Goal: Information Seeking & Learning: Learn about a topic

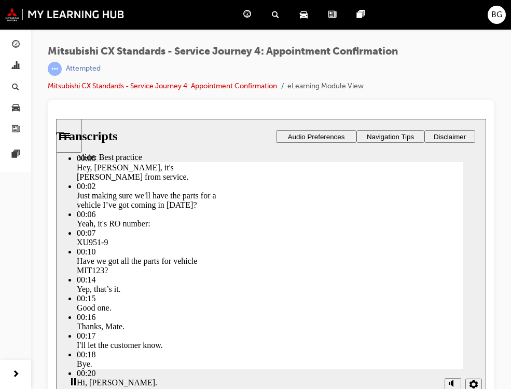
scroll to position [14, 0]
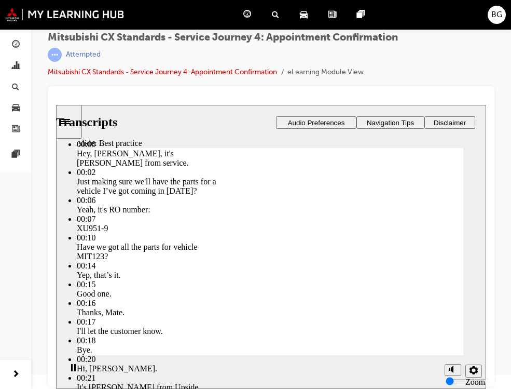
type input "103"
drag, startPoint x: 440, startPoint y: 334, endPoint x: 439, endPoint y: 343, distance: 8.4
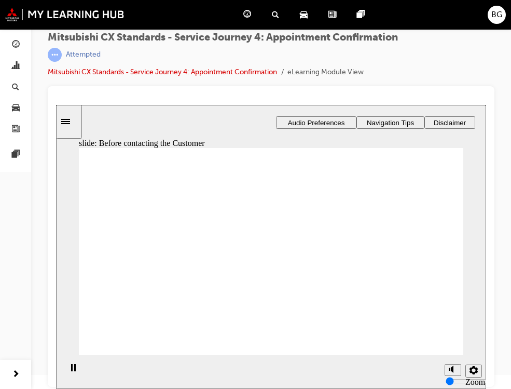
drag, startPoint x: 143, startPoint y: 252, endPoint x: 241, endPoint y: 221, distance: 103.6
drag, startPoint x: 161, startPoint y: 263, endPoint x: 277, endPoint y: 248, distance: 116.7
drag, startPoint x: 176, startPoint y: 259, endPoint x: 290, endPoint y: 265, distance: 113.9
drag, startPoint x: 185, startPoint y: 264, endPoint x: 309, endPoint y: 291, distance: 127.6
drag, startPoint x: 148, startPoint y: 317, endPoint x: 158, endPoint y: 315, distance: 10.2
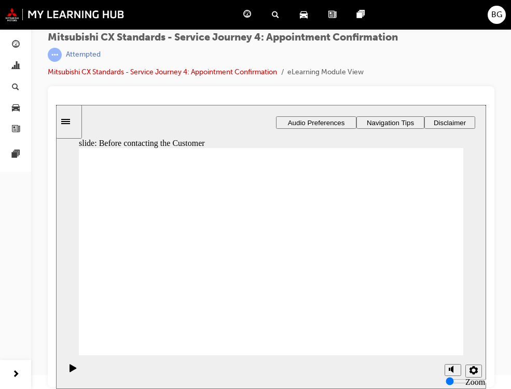
checkbox input "true"
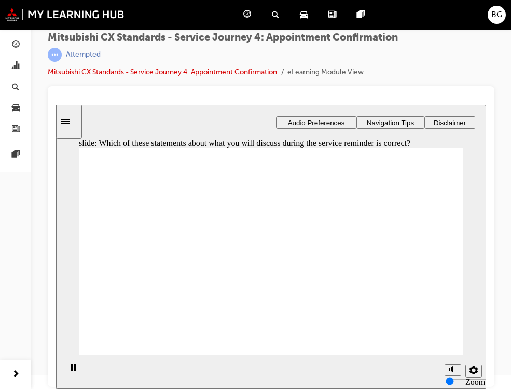
checkbox input "true"
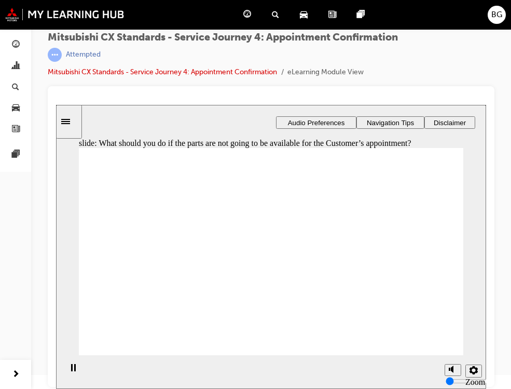
checkbox input "true"
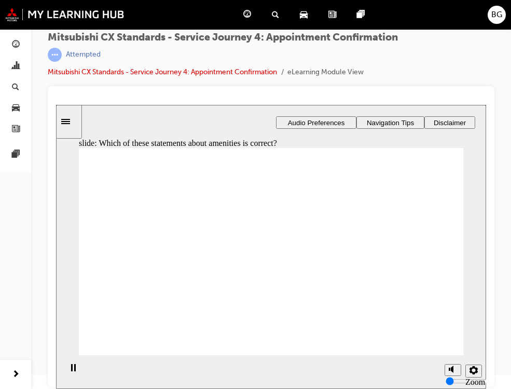
checkbox input "true"
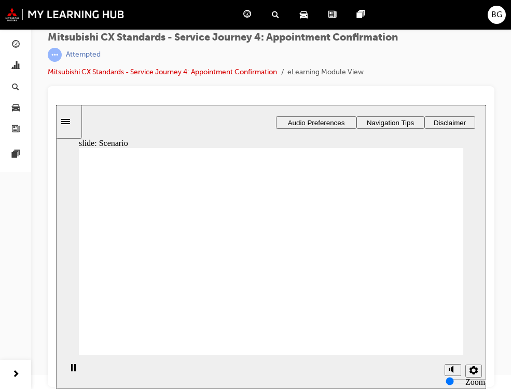
checkbox input "true"
checkbox input "false"
checkbox input "true"
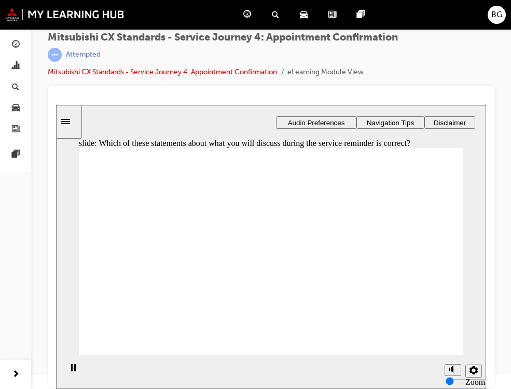
checkbox input "true"
checkbox input "false"
checkbox input "true"
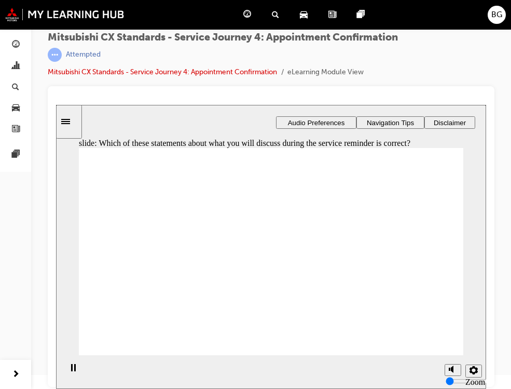
checkbox input "true"
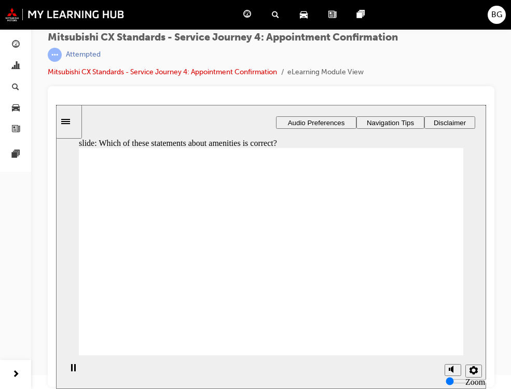
checkbox input "true"
drag, startPoint x: 171, startPoint y: 238, endPoint x: 198, endPoint y: 256, distance: 31.8
checkbox input "true"
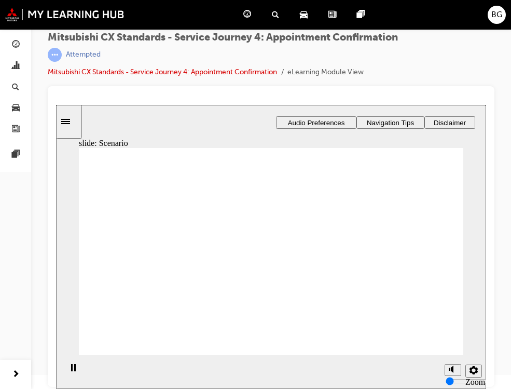
checkbox input "true"
drag, startPoint x: 197, startPoint y: 298, endPoint x: 266, endPoint y: 308, distance: 69.8
checkbox input "true"
checkbox input "false"
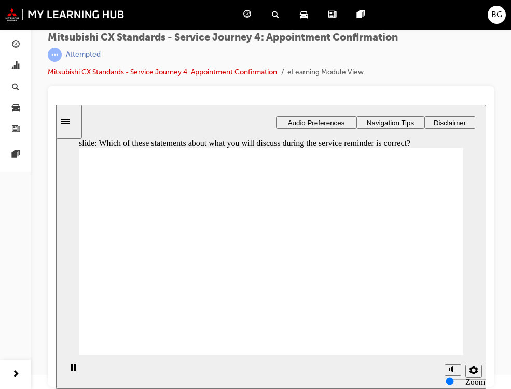
checkbox input "true"
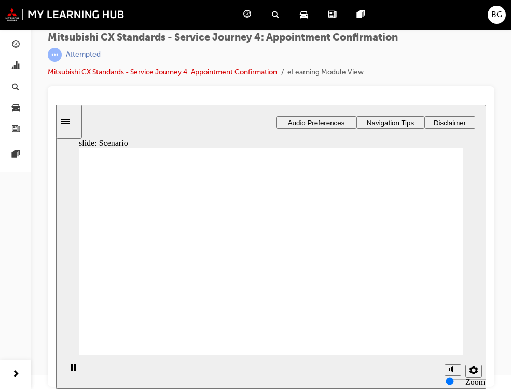
checkbox input "true"
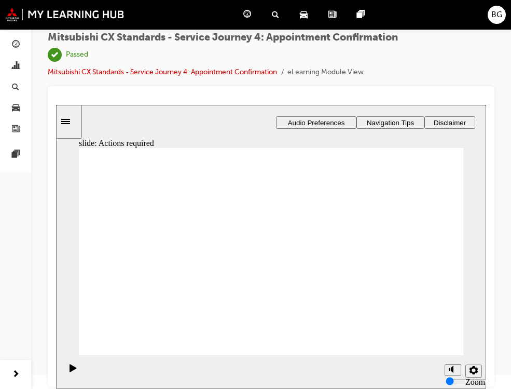
click at [503, 228] on div "Mitsubishi CX Standards - Service Journey 4: Appointment Confirmation | Passed …" at bounding box center [271, 182] width 480 height 334
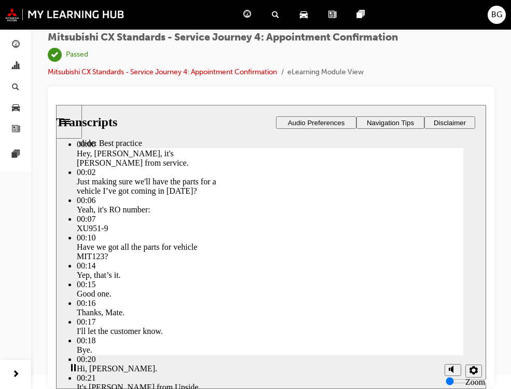
type input "103"
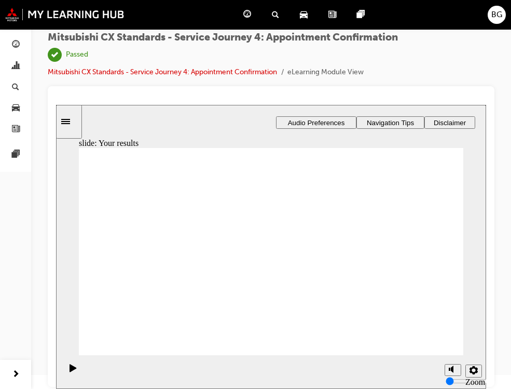
click at [91, 11] on img at bounding box center [64, 14] width 119 height 13
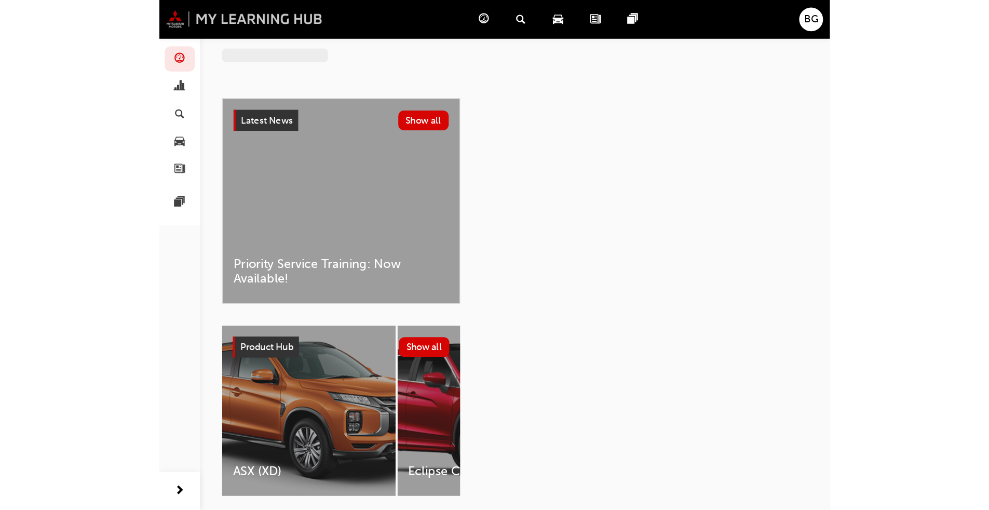
scroll to position [14, 0]
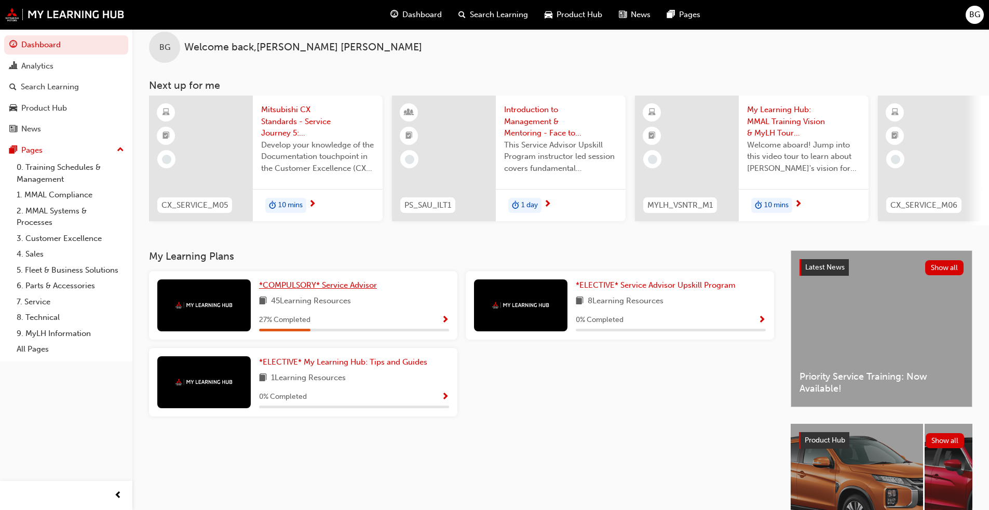
click at [300, 290] on span "*COMPULSORY* Service Advisor" at bounding box center [318, 284] width 118 height 9
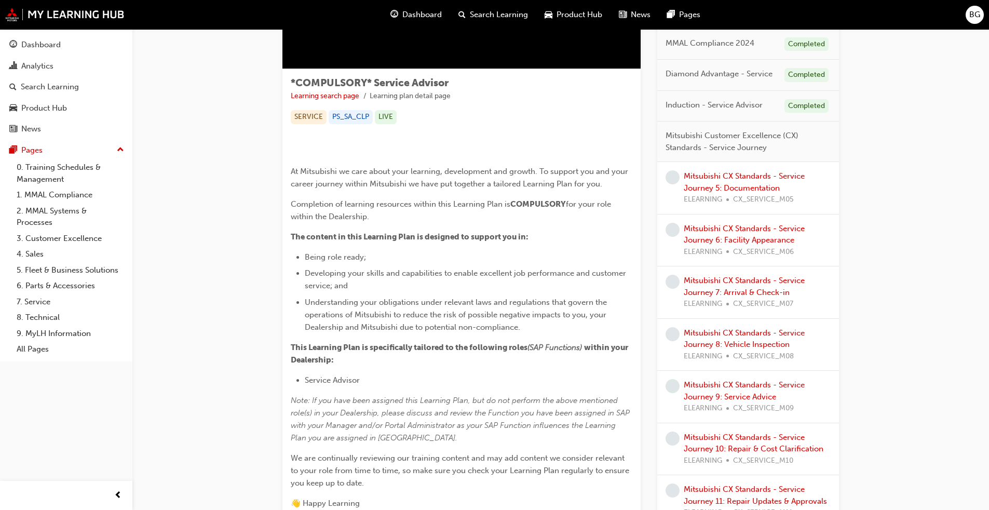
scroll to position [156, 0]
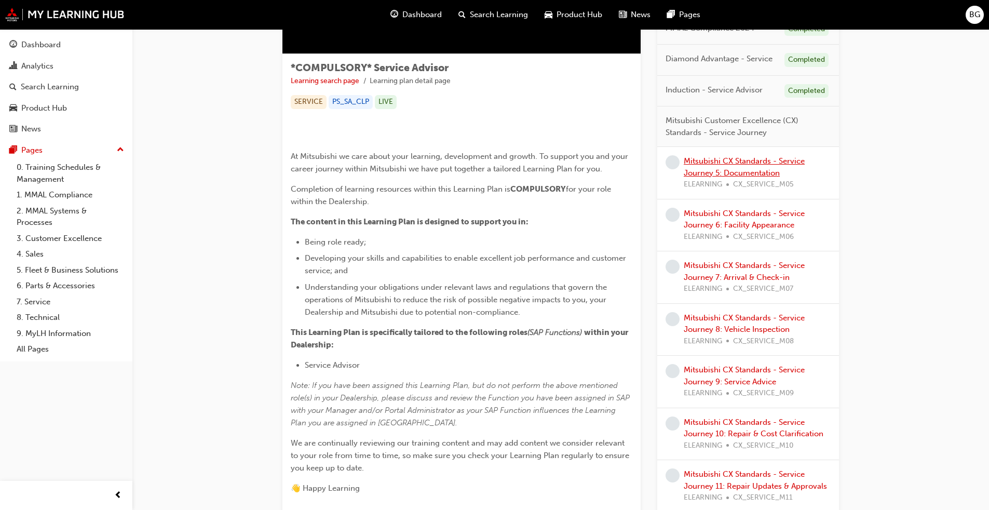
click at [511, 168] on link "Mitsubishi CX Standards - Service Journey 5: Documentation" at bounding box center [744, 166] width 121 height 21
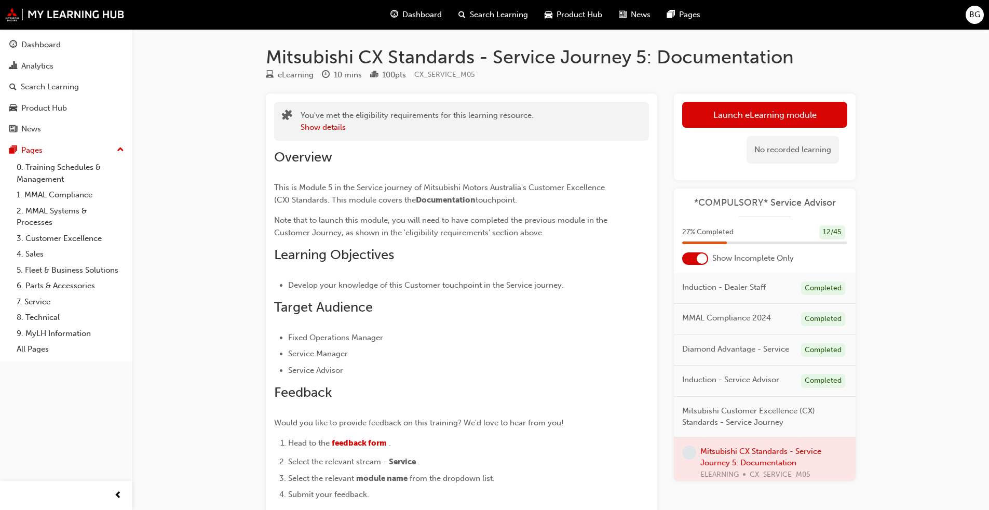
click at [511, 101] on div "Launch eLearning module Learning Plan No recorded learning" at bounding box center [765, 136] width 182 height 87
click at [511, 113] on link "Launch eLearning module" at bounding box center [764, 115] width 165 height 26
